Goal: Communication & Community: Answer question/provide support

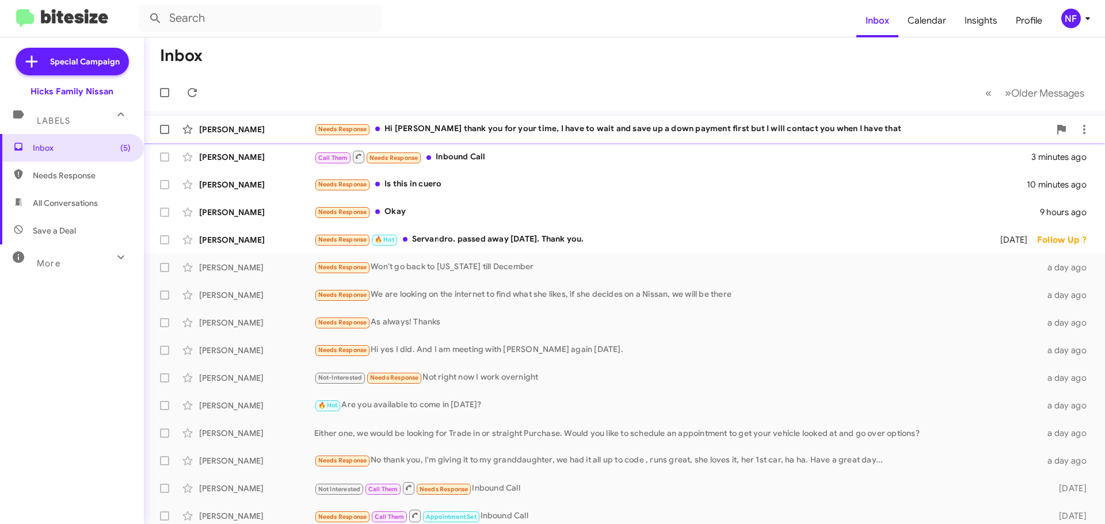
click at [464, 134] on div "Needs Response Hi [PERSON_NAME] thank you for your time, I have to wait and sav…" at bounding box center [682, 129] width 736 height 13
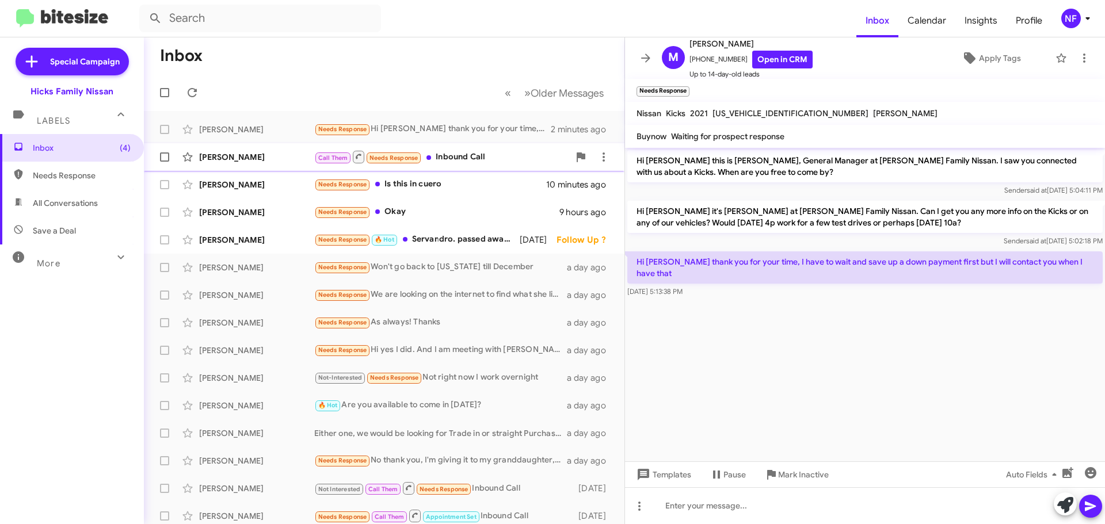
click at [475, 155] on div "Call Them Needs Response Inbound Call" at bounding box center [441, 157] width 255 height 14
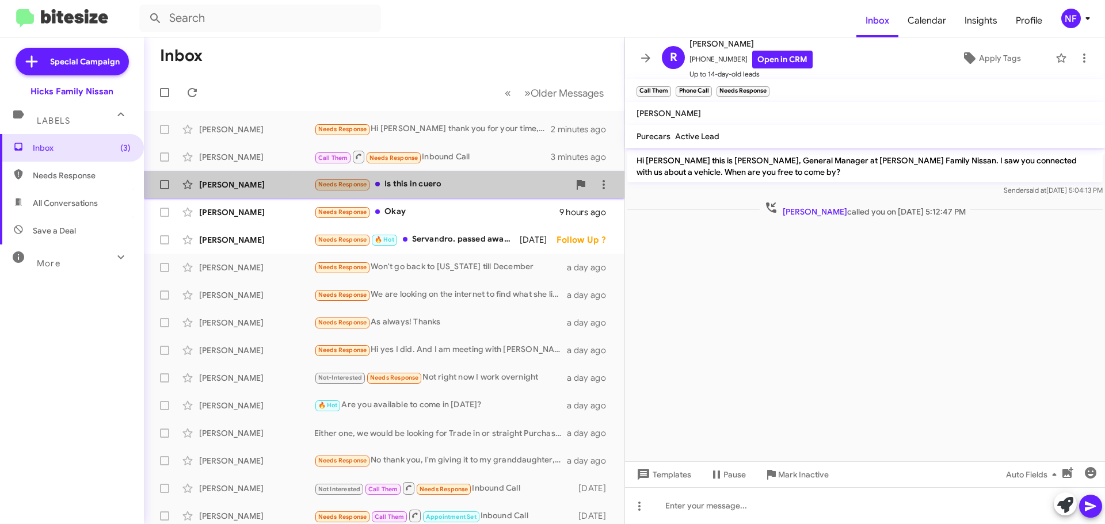
click at [461, 189] on div "Needs Response Is this in cuero" at bounding box center [441, 184] width 255 height 13
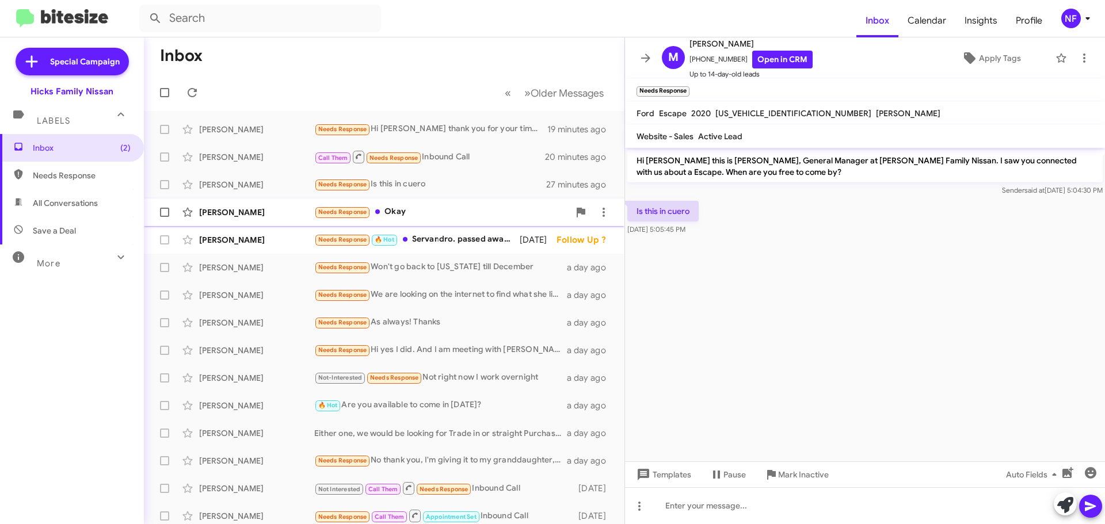
click at [488, 212] on div "Needs Response Okay" at bounding box center [441, 212] width 255 height 13
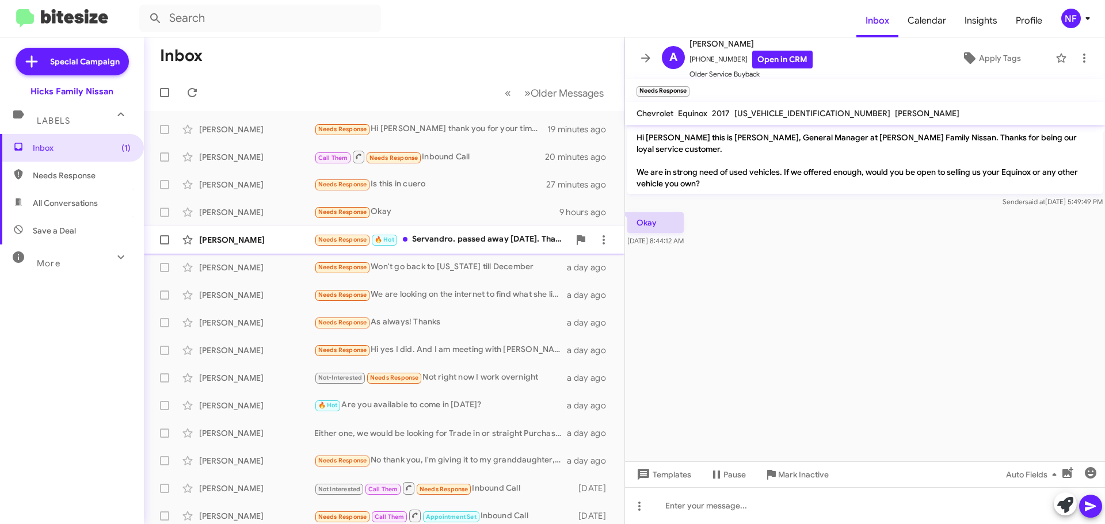
click at [473, 238] on div "Needs Response 🔥 Hot Servandro. passed away [DATE]. Thank you." at bounding box center [441, 239] width 255 height 13
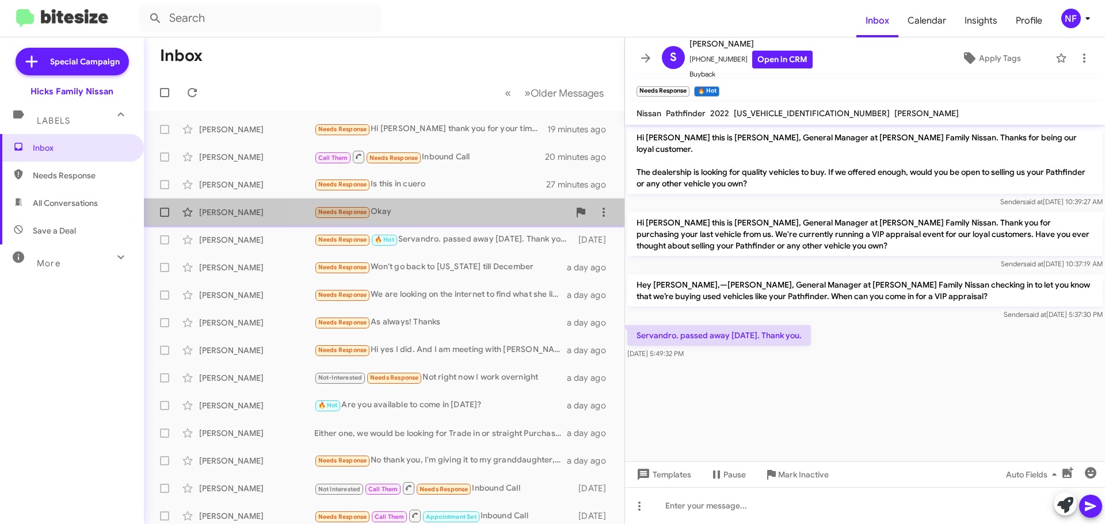
click at [442, 212] on div "Needs Response Okay" at bounding box center [441, 212] width 255 height 13
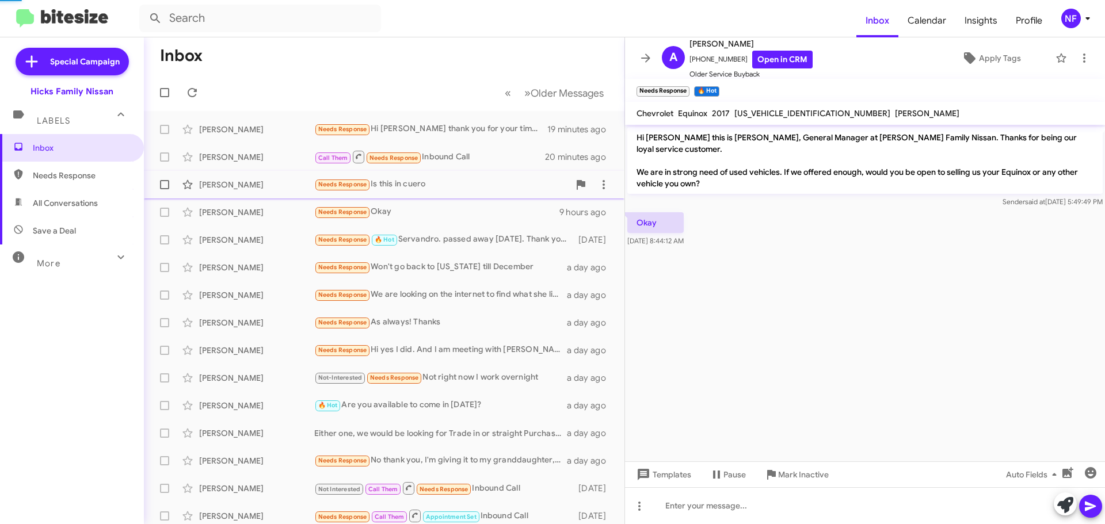
click at [439, 183] on div "Needs Response Is this in cuero" at bounding box center [441, 184] width 255 height 13
